Goal: Find specific page/section: Find specific page/section

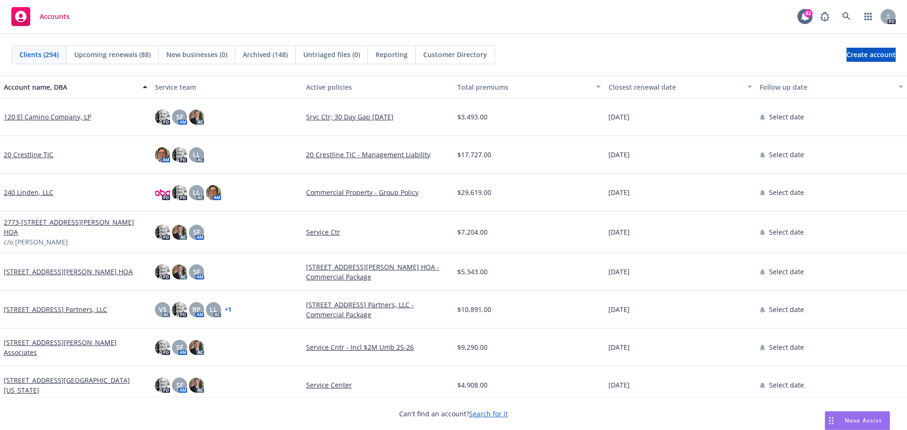
click at [850, 420] on span "Nova Assist" at bounding box center [863, 421] width 37 height 8
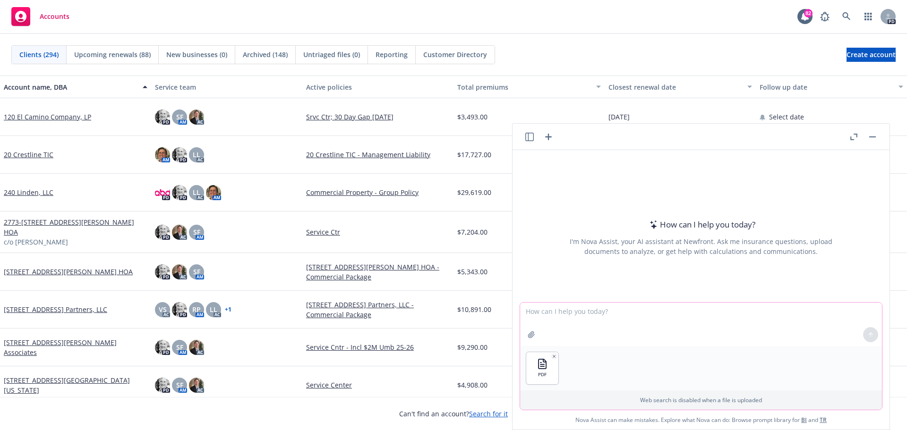
click at [540, 324] on textarea at bounding box center [701, 324] width 362 height 43
drag, startPoint x: 647, startPoint y: 314, endPoint x: 652, endPoint y: 311, distance: 5.9
click at [650, 313] on textarea "Write an Executive summary comparing last years proposal to this years propsanu…" at bounding box center [701, 324] width 362 height 44
drag, startPoint x: 715, startPoint y: 312, endPoint x: 729, endPoint y: 305, distance: 15.8
click at [717, 311] on textarea "Write an Executive summary comparing this years proposal to this years propsanu…" at bounding box center [701, 324] width 362 height 44
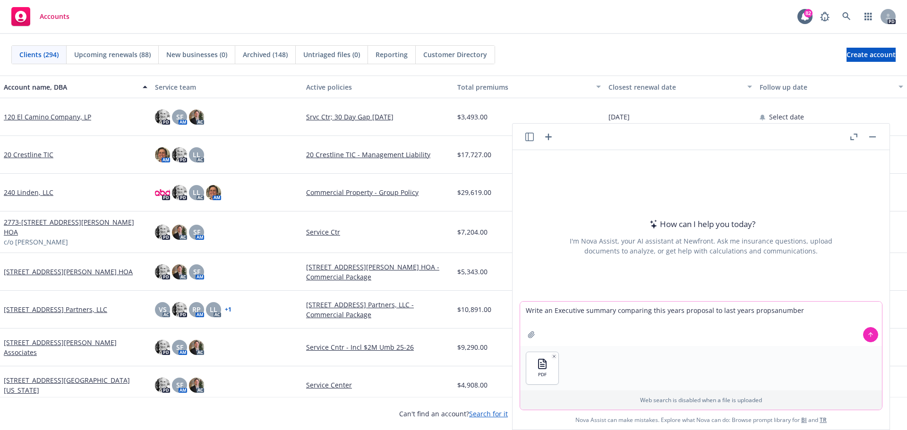
click at [770, 308] on textarea "Write an Executive summary comparing this years proposal to last years propsanu…" at bounding box center [701, 324] width 362 height 44
drag, startPoint x: 793, startPoint y: 313, endPoint x: 744, endPoint y: 320, distance: 50.2
click at [745, 320] on textarea "Write an Executive summary comparing this years proposal to last years propsanu…" at bounding box center [701, 324] width 362 height 44
click at [744, 311] on textarea "Write an Executive summary comparing this years proposal to last yearsproposal" at bounding box center [701, 324] width 362 height 44
type textarea "Write an Executive summary comparing this years proposal to last years proposal"
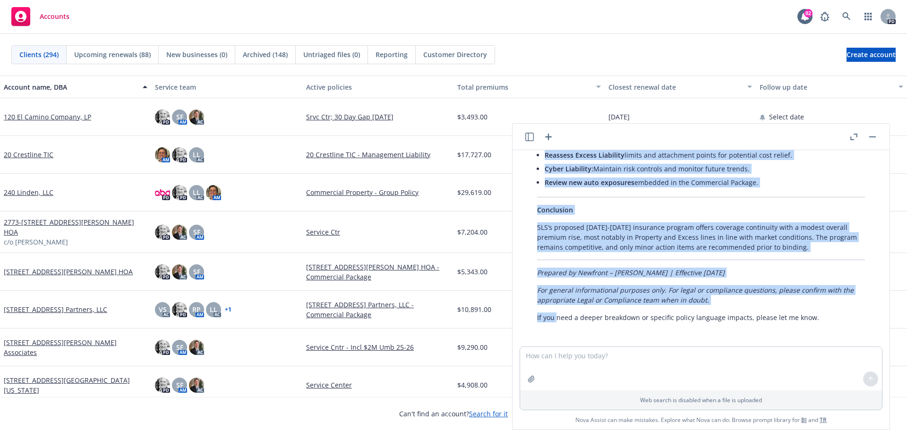
scroll to position [672, 0]
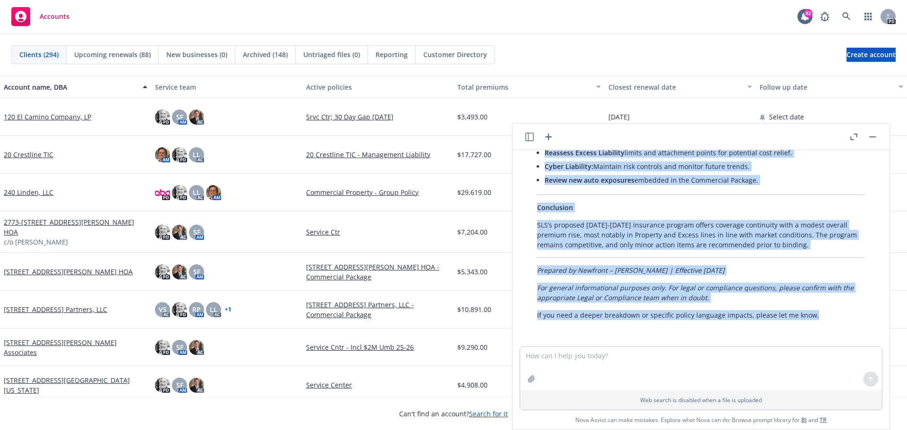
drag, startPoint x: 533, startPoint y: 242, endPoint x: 558, endPoint y: 339, distance: 100.4
click at [558, 339] on div "pdf 25 SLS Sept Renewals Proposal.pdf Write an Executive summary comparing this…" at bounding box center [701, 248] width 377 height 197
copy div "Loremipsu Dolorsi: Amet-cons-Adip Elitsedd Eiusmodtem Inci utlabor etdolore m a…"
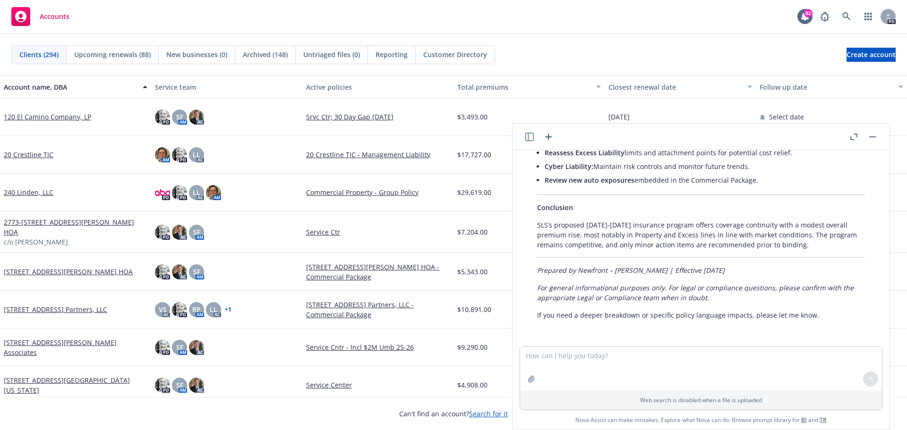
click at [581, 64] on div "Clients (294) Upcoming renewals (88) New businesses (0) Archived (148) Untriage…" at bounding box center [453, 54] width 884 height 19
click at [848, 15] on icon at bounding box center [846, 16] width 8 height 8
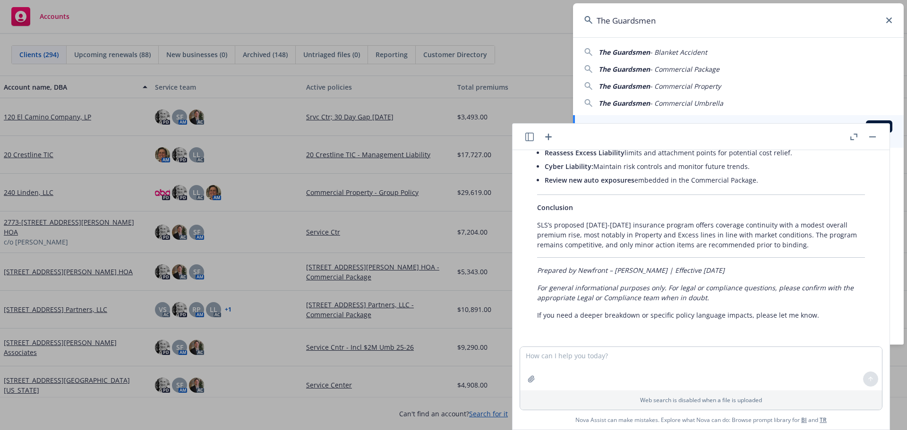
click at [663, 53] on span "- Blanket Accident" at bounding box center [678, 52] width 57 height 9
type input "The Guardsmen - Blanket Accident"
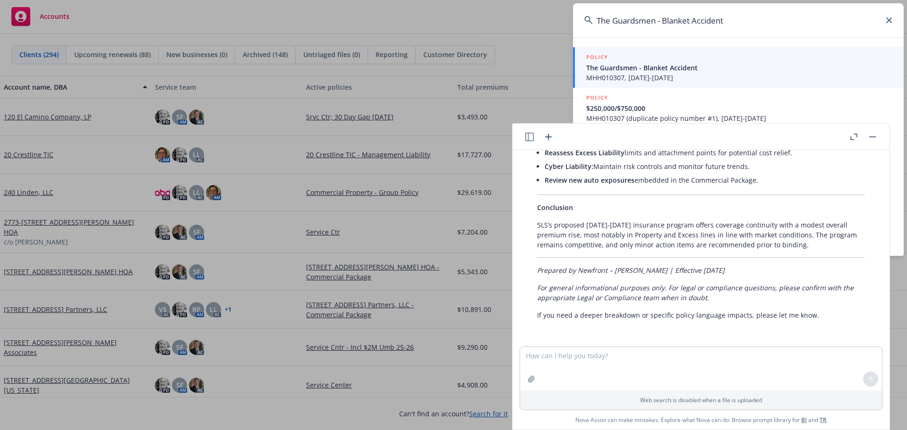
click at [548, 137] on icon "button" at bounding box center [548, 137] width 7 height 7
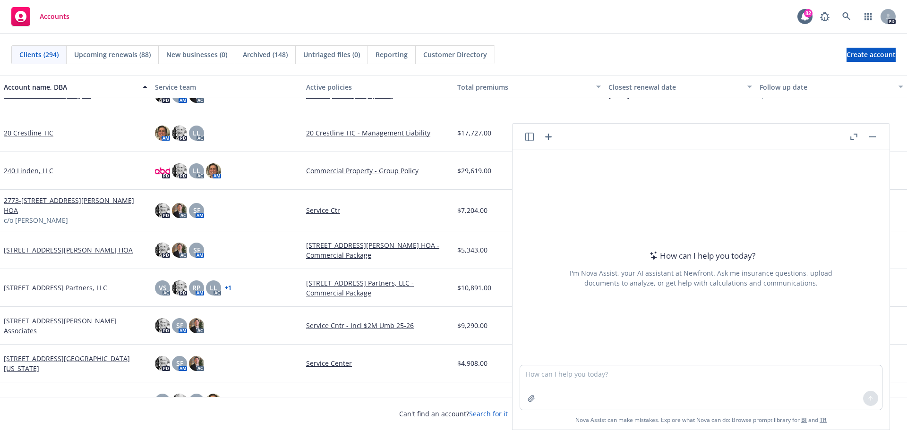
scroll to position [0, 0]
